Goal: Complete application form

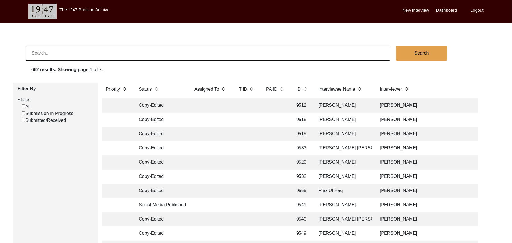
click at [23, 121] on input "Submitted/Received" at bounding box center [24, 120] width 4 height 4
checkbox input "false"
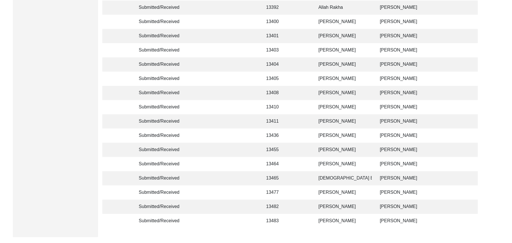
scroll to position [535, 0]
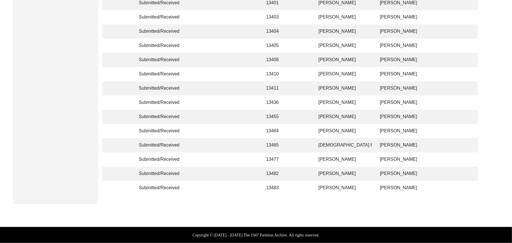
click at [276, 167] on td "13482" at bounding box center [276, 174] width 26 height 14
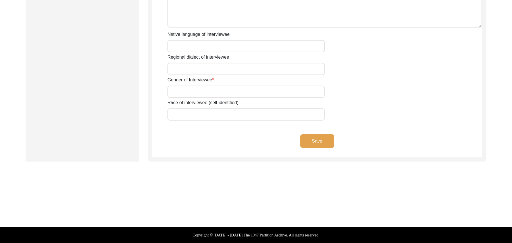
scroll to position [395, 0]
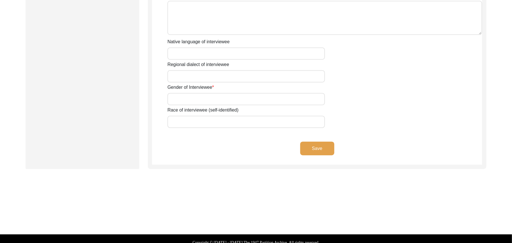
type input "Mr"
type input "[DEMOGRAPHIC_DATA]"
type input "Ghulam"
type input "Rasool"
type input "[PERSON_NAME]"
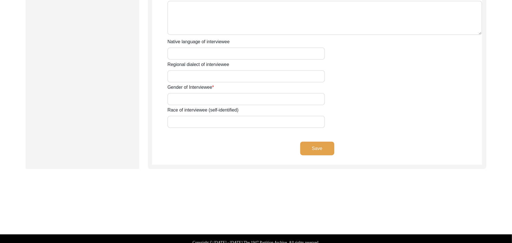
type input "N/A"
type input "[PERSON_NAME]"
type input "1932"
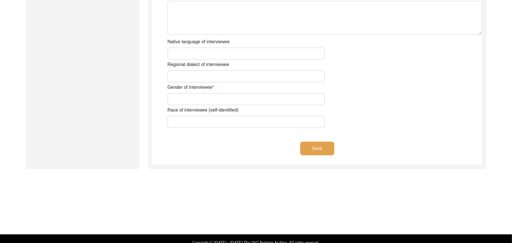
type input "93 Years"
type input "[DEMOGRAPHIC_DATA]"
type input "N/A"
type textarea "N/A"
type input "Punjabi"
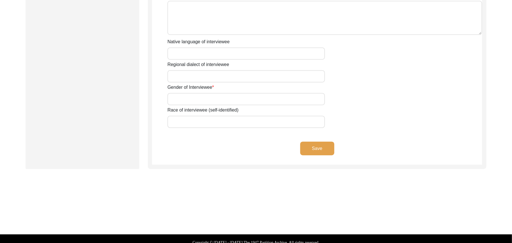
type input "Majha"
type input "[DEMOGRAPHIC_DATA]"
type input "[PERSON_NAME]"
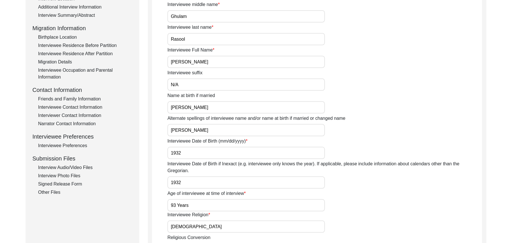
scroll to position [128, 0]
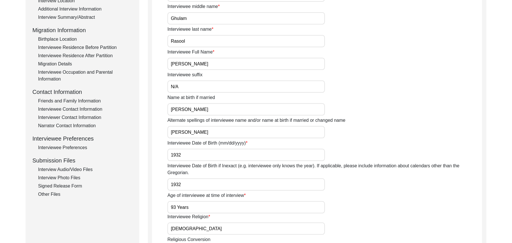
click at [88, 72] on div "Interviewee Occupation and Parental Information" at bounding box center [85, 76] width 94 height 14
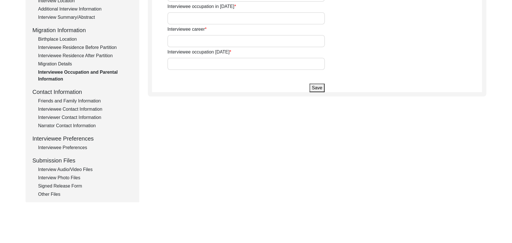
type input "[PERSON_NAME]"
type input "add"
type input "House Boy"
type input "Farmer"
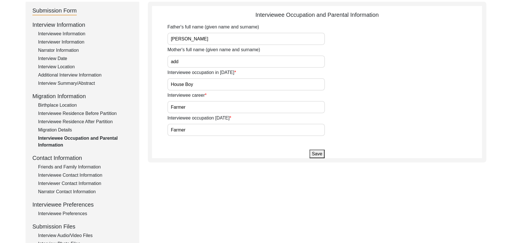
scroll to position [61, 0]
click at [201, 62] on input "add" at bounding box center [247, 62] width 158 height 12
type input "a"
paste input "Talayan"
type input "Talayan"
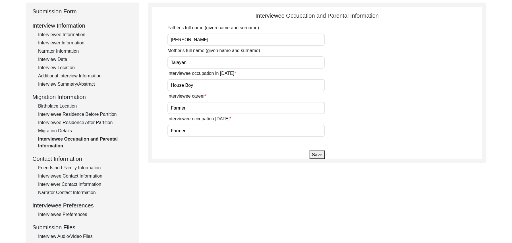
click at [199, 88] on input "House Boy" at bounding box center [247, 85] width 158 height 12
click at [208, 112] on input "Farmer" at bounding box center [247, 108] width 158 height 12
click at [205, 129] on input "Farmer" at bounding box center [247, 131] width 158 height 12
click at [321, 154] on button "Save" at bounding box center [317, 155] width 15 height 9
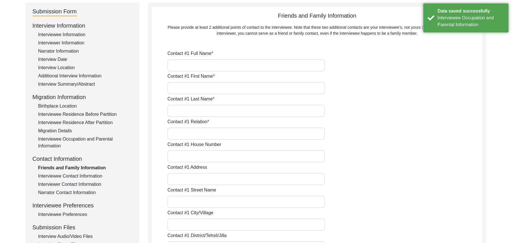
type input "[PERSON_NAME]"
type input "Zafar"
type input "Iqbal"
type input "Son"
type input "N/A"
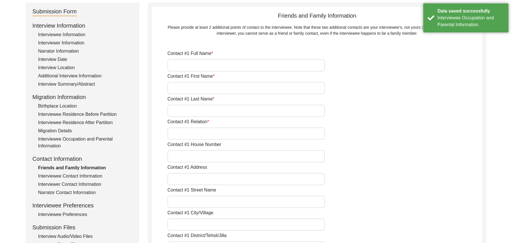
type input "Chak 384JB"
type input "N/A"
type input "Chak 384JB"
type input "[PERSON_NAME]/ [PERSON_NAME]"
type input "[GEOGRAPHIC_DATA]"
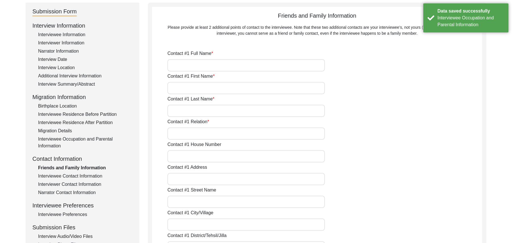
type input "36070"
type input "[GEOGRAPHIC_DATA]"
type input "Chak 384JB"
type input "0305-4257947"
type input "N/A"
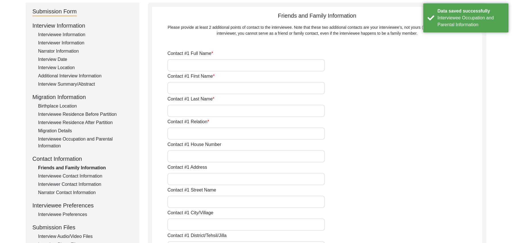
type input "N/A"
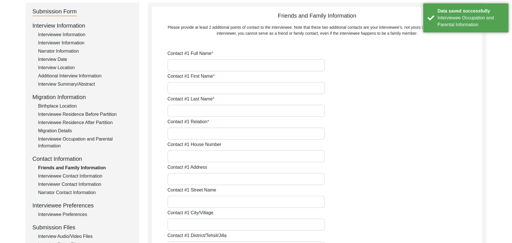
type input "[PERSON_NAME]"
type input "[DEMOGRAPHIC_DATA]"
type input "Arshad"
type input "Son"
type input "N/A"
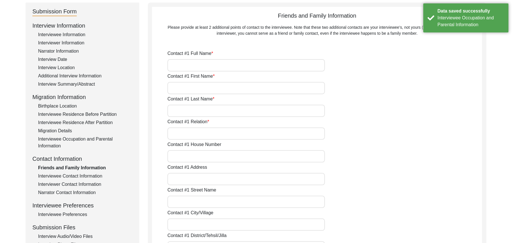
type input "Chak 384Jb"
type input "N/A"
type input "Chak 384JB"
type input "[PERSON_NAME]/ [PERSON_NAME]"
type input "[GEOGRAPHIC_DATA]"
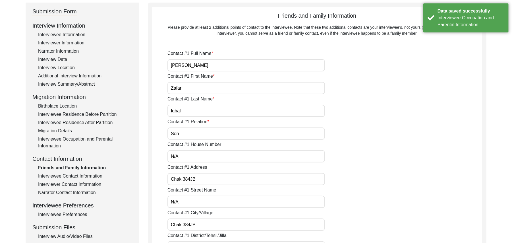
type input "36070"
type input "[GEOGRAPHIC_DATA]"
type input "Chak 384JB"
type input "0307-6564605"
type input "N/A"
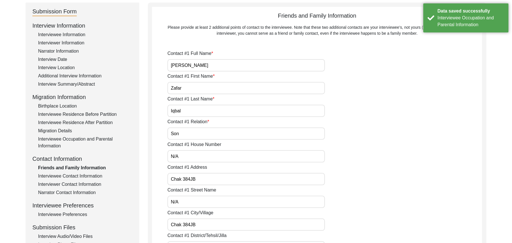
type input "N/A"
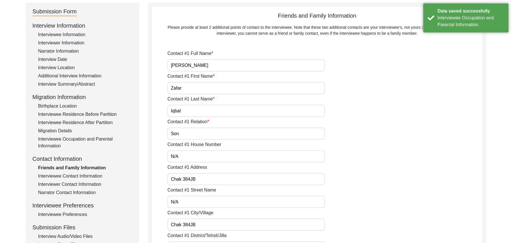
type input "N/A"
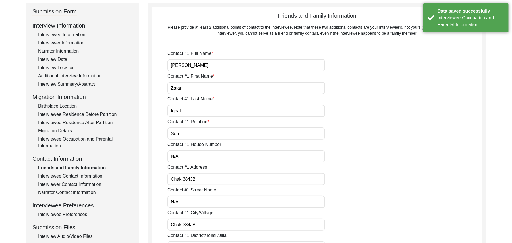
type input "N/A"
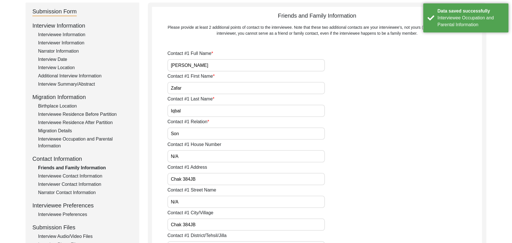
type input "N/A"
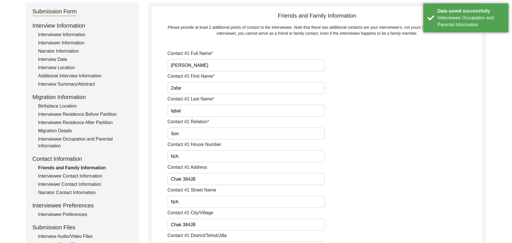
type input "N/A"
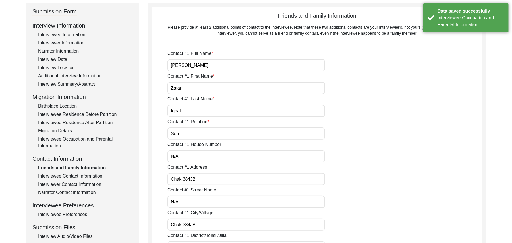
type input "N/A"
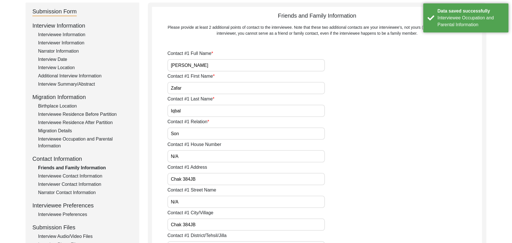
type input "N/A"
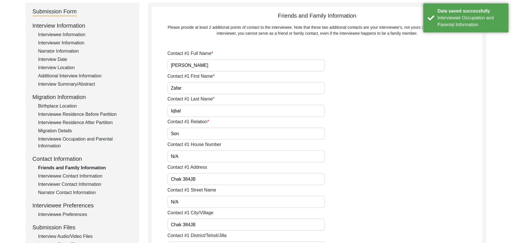
type input "N/A"
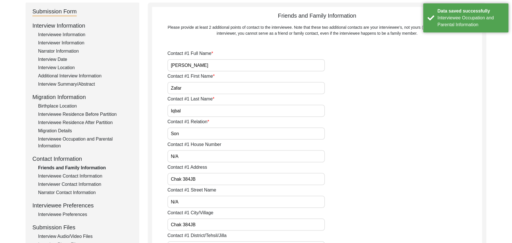
type input "N/A"
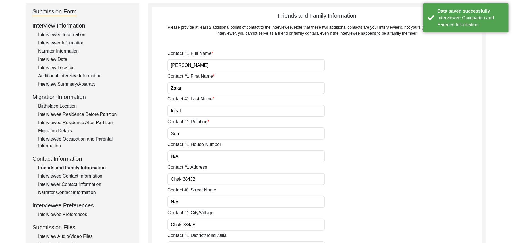
type input "N/A"
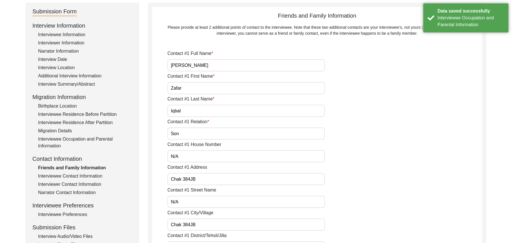
type input "N/A"
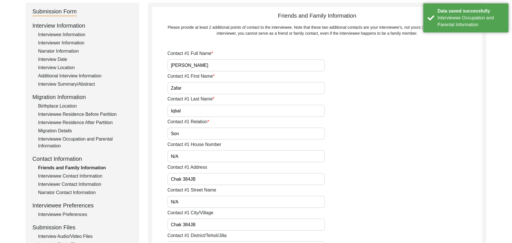
type input "N/A"
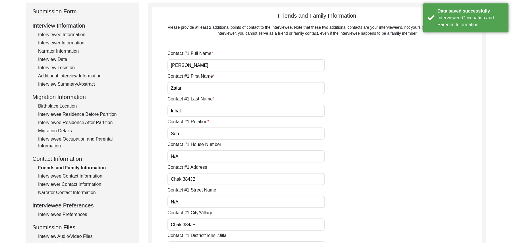
type input "N/A"
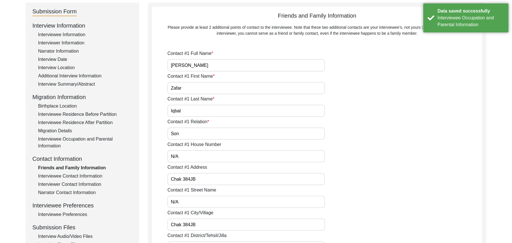
type input "N/A"
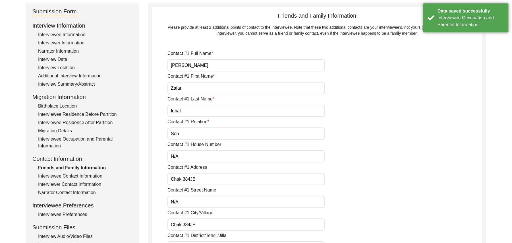
type input "N/A"
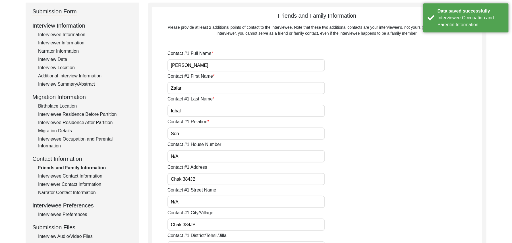
type input "N/A"
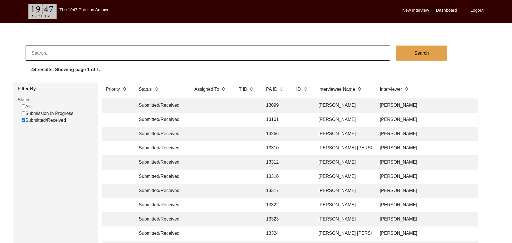
click at [135, 50] on input at bounding box center [208, 53] width 365 height 15
type input "Chak 258GB"
checkbox input "false"
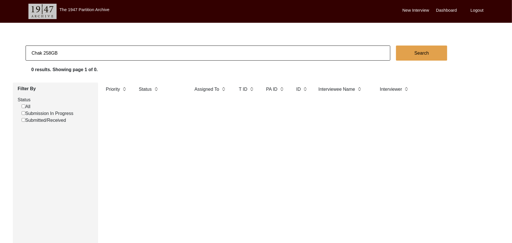
click at [76, 54] on input "Chak 258GB" at bounding box center [208, 53] width 365 height 15
click at [31, 51] on input "Chak 258GB" at bounding box center [208, 53] width 365 height 15
type input "Migrated To Chak 258GB"
click at [415, 49] on button "Search" at bounding box center [421, 53] width 51 height 15
checkbox input "false"
